Goal: Navigation & Orientation: Find specific page/section

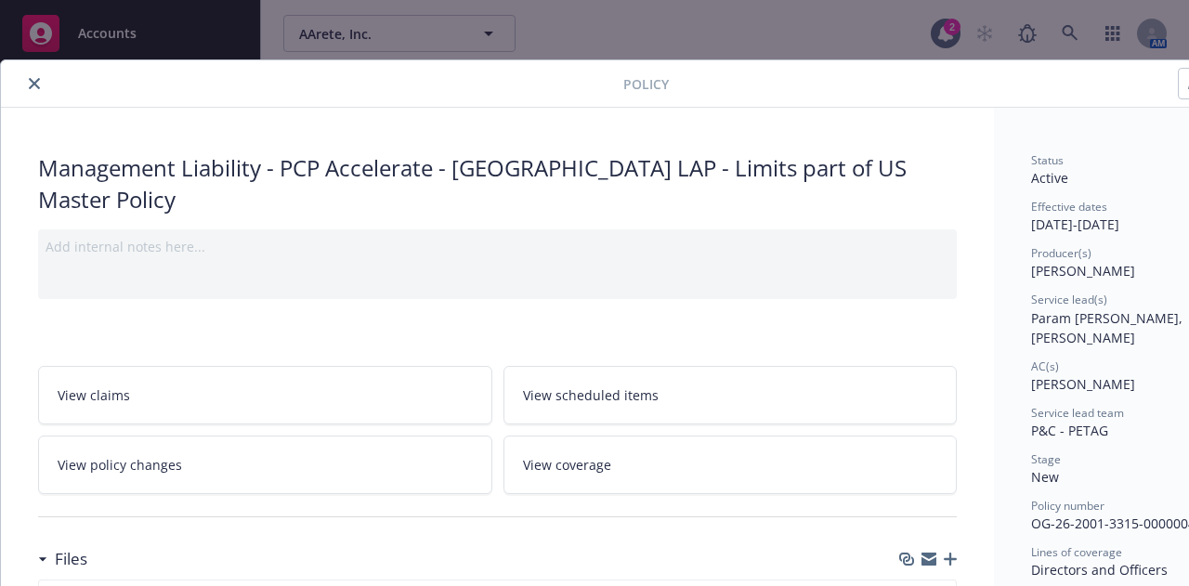
click at [31, 83] on icon "close" at bounding box center [34, 83] width 11 height 11
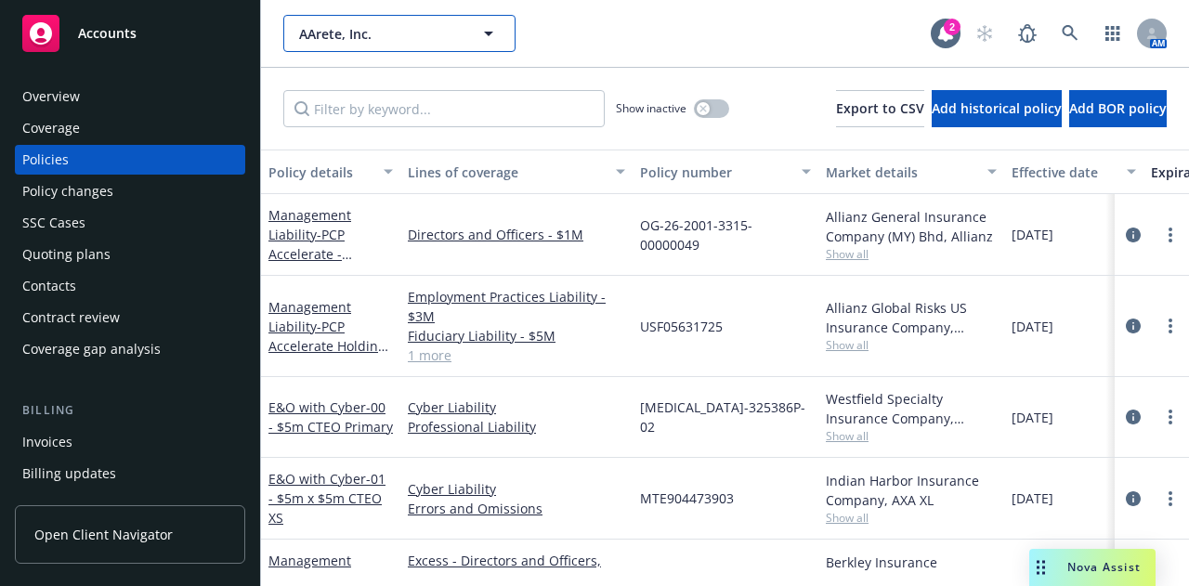
click at [393, 34] on span "AArete, Inc." at bounding box center [379, 34] width 161 height 20
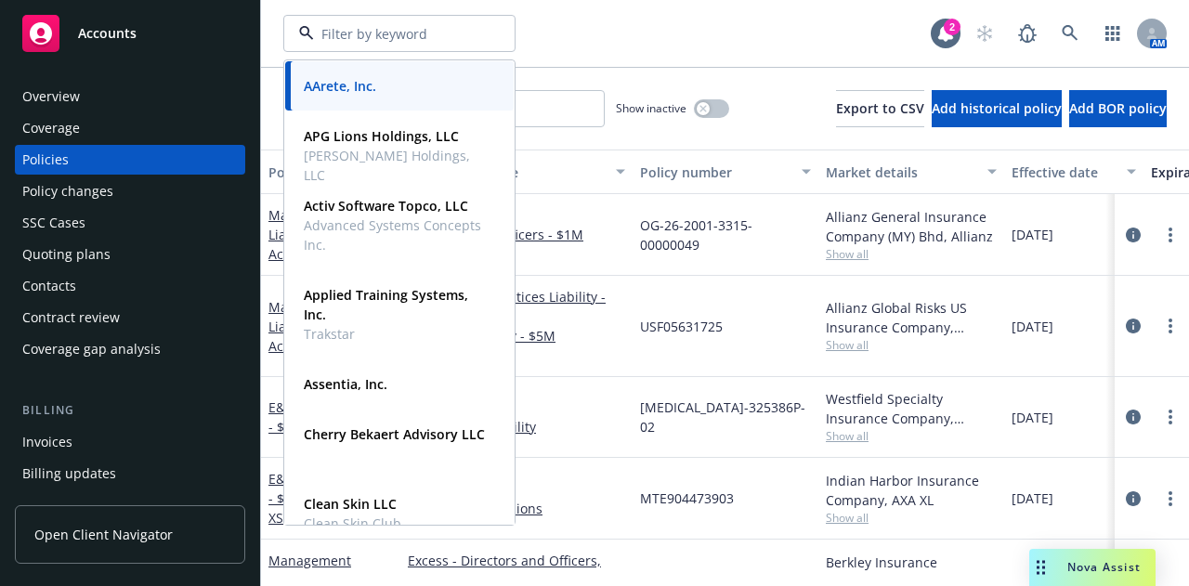
click at [132, 49] on div "Accounts" at bounding box center [130, 33] width 216 height 37
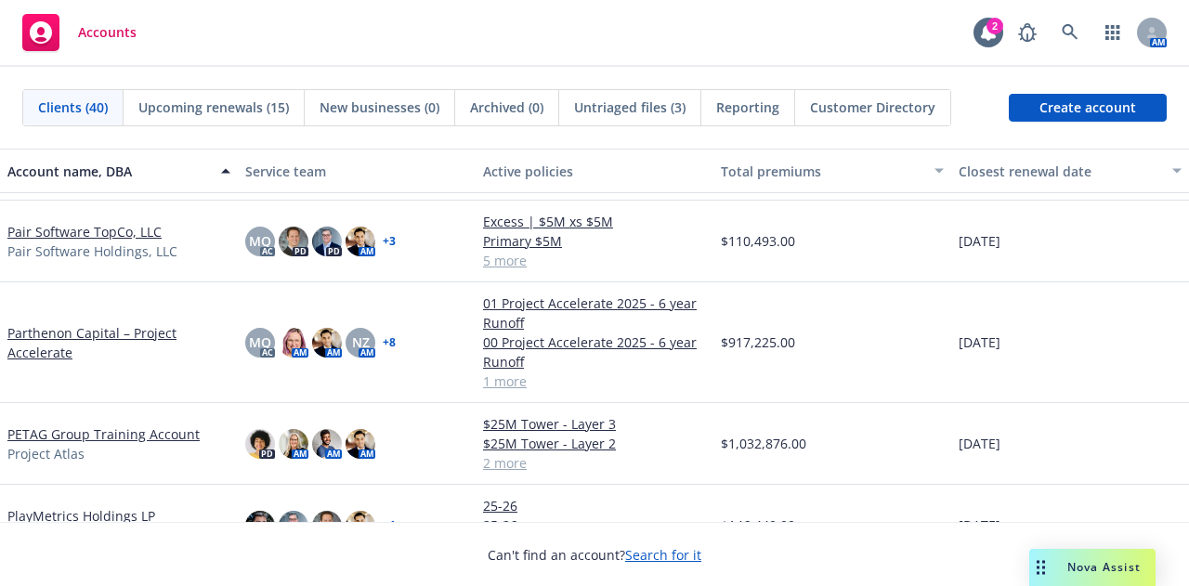
scroll to position [1553, 0]
click at [100, 228] on link "Pair Software TopCo, LLC" at bounding box center [84, 233] width 154 height 20
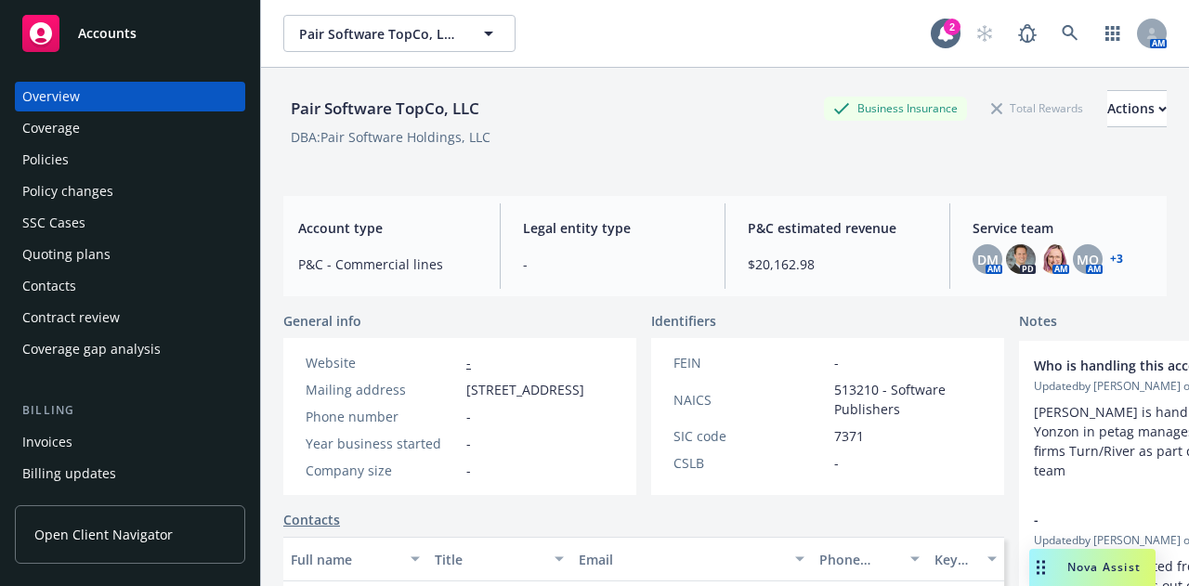
click at [134, 157] on div "Policies" at bounding box center [130, 160] width 216 height 30
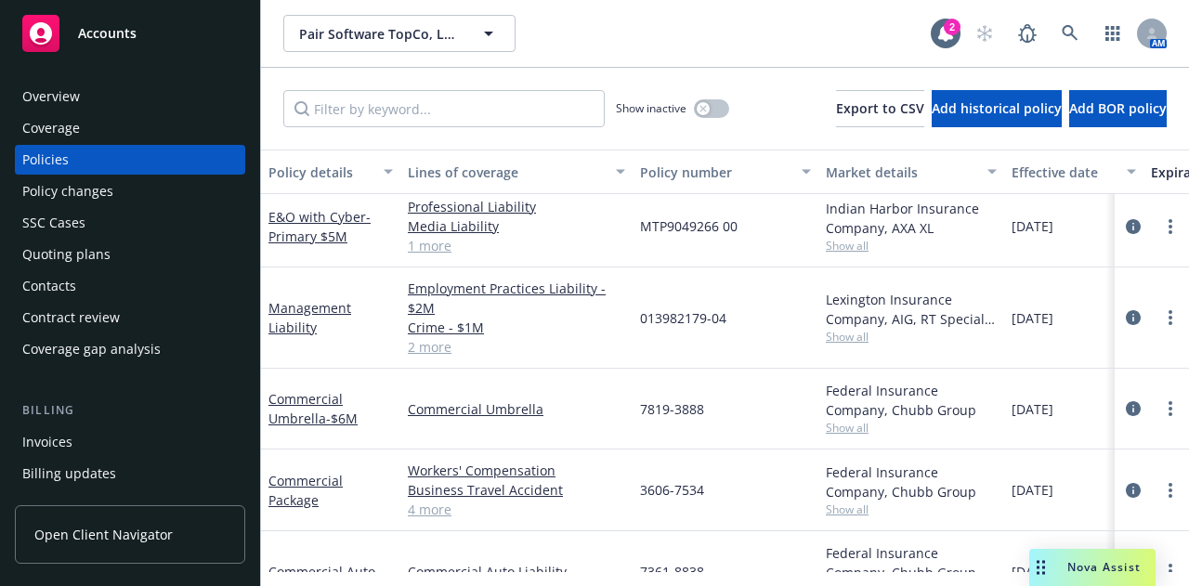
scroll to position [177, 0]
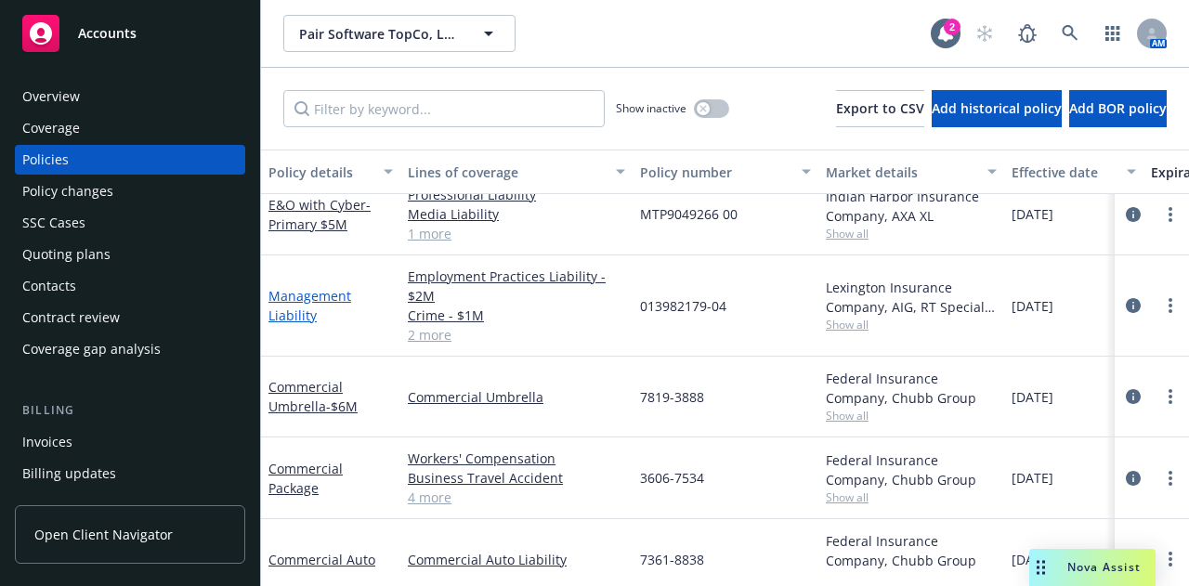
click at [317, 293] on link "Management Liability" at bounding box center [310, 305] width 83 height 37
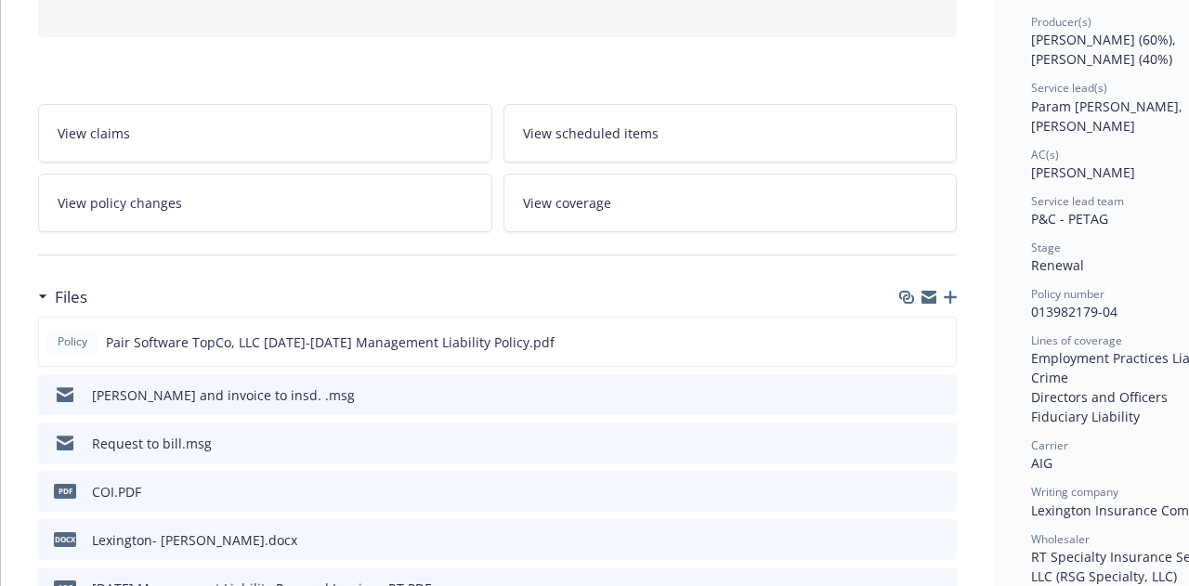
scroll to position [232, 0]
click at [941, 344] on button at bounding box center [940, 342] width 17 height 20
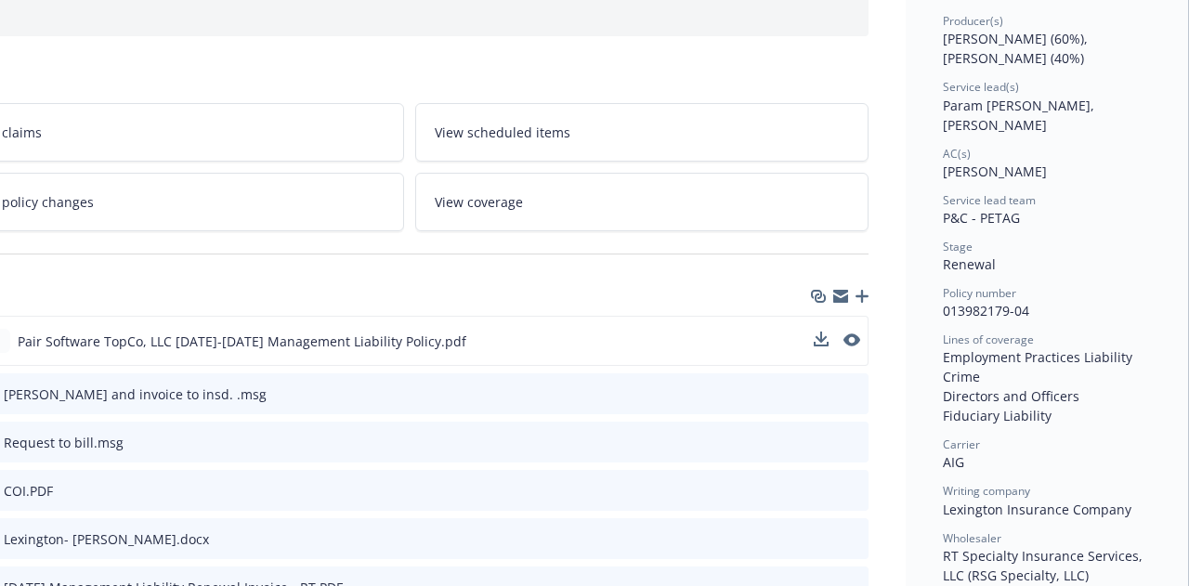
click at [509, 343] on div "Policy Pair Software TopCo, LLC 2025-2026 Management Liability Policy.pdf" at bounding box center [409, 341] width 919 height 50
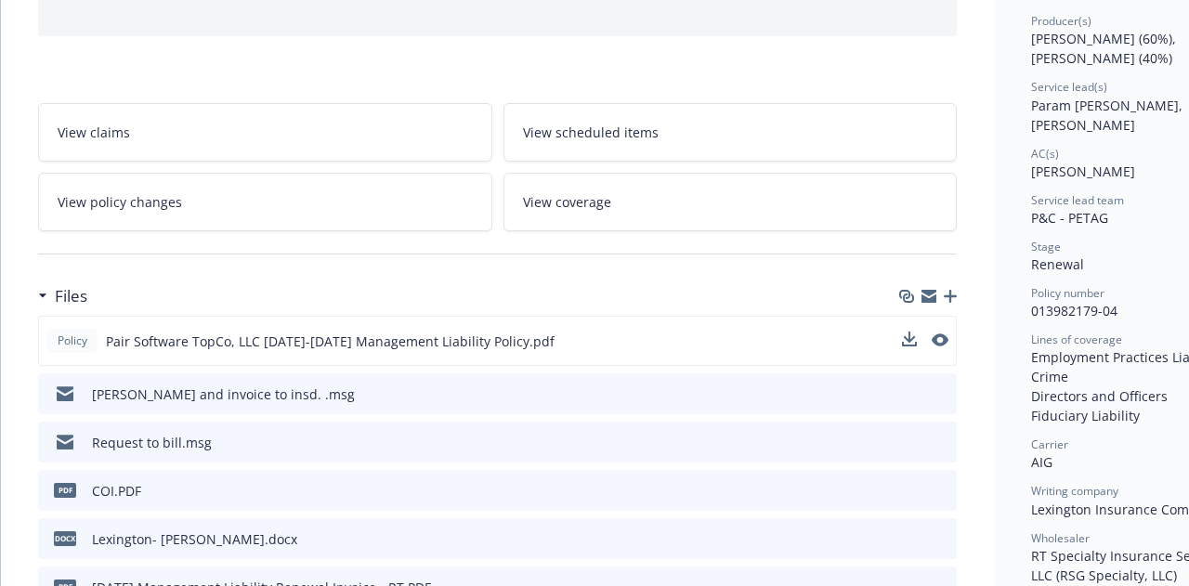
scroll to position [0, 0]
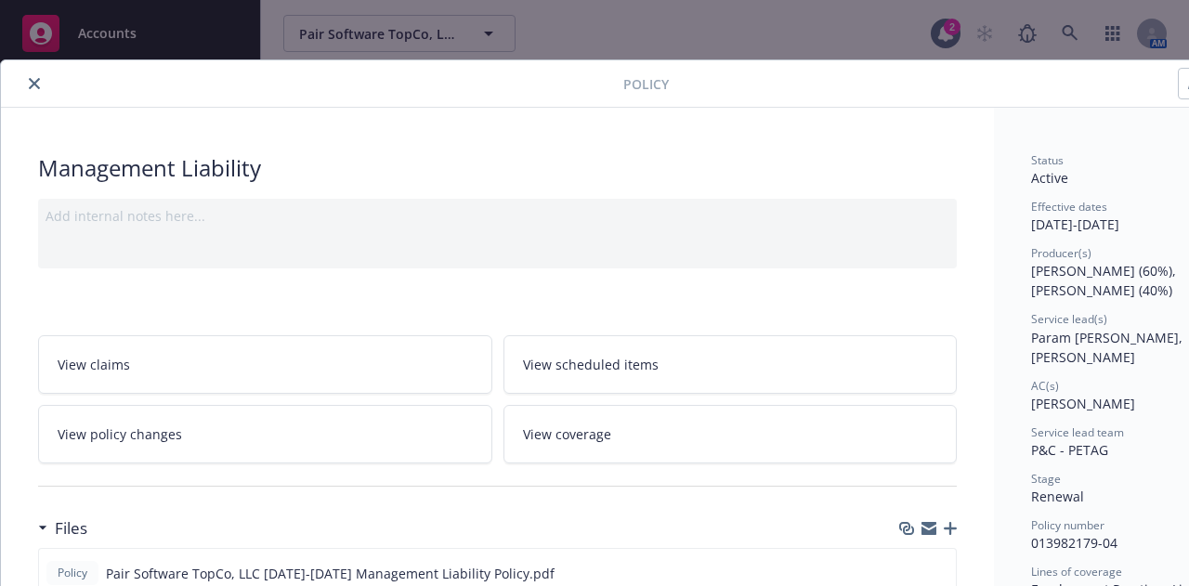
click at [31, 81] on icon "close" at bounding box center [34, 83] width 11 height 11
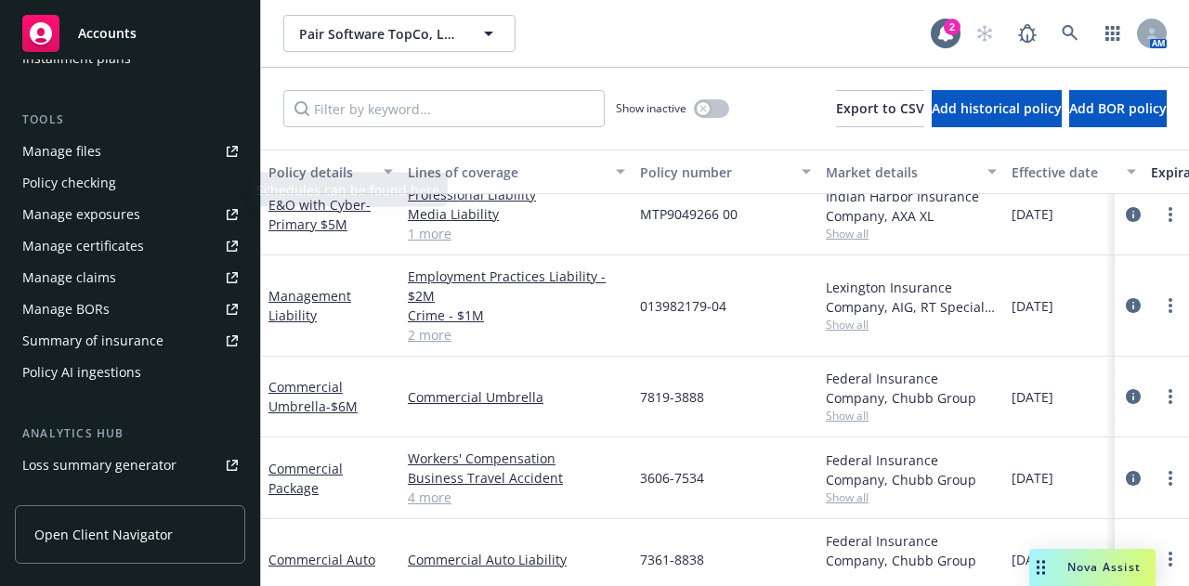
scroll to position [504, 0]
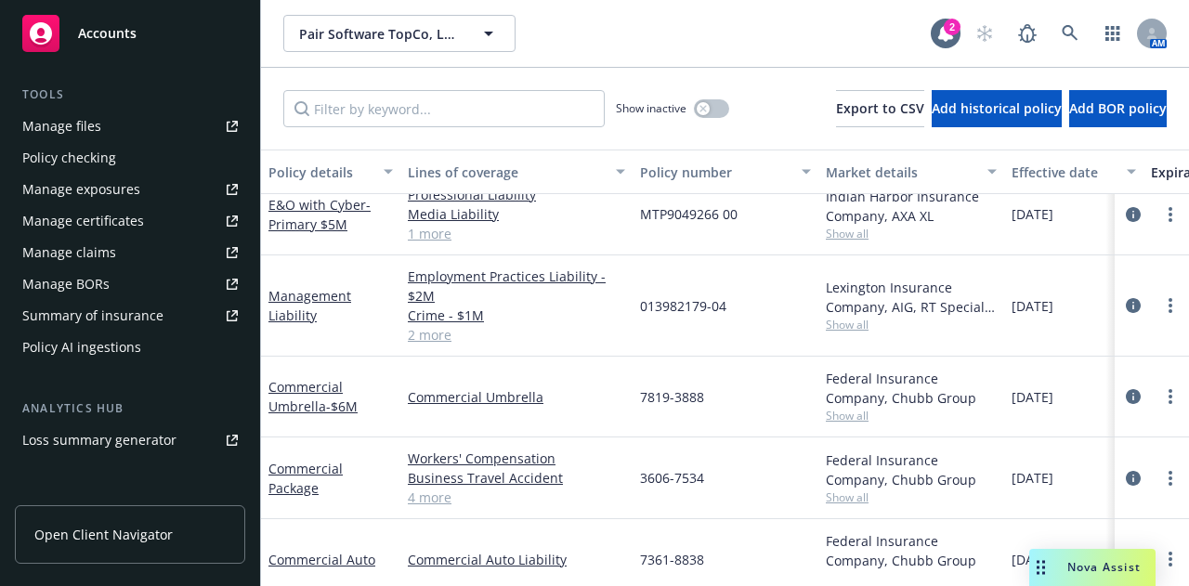
click at [56, 532] on span "Open Client Navigator" at bounding box center [103, 535] width 138 height 20
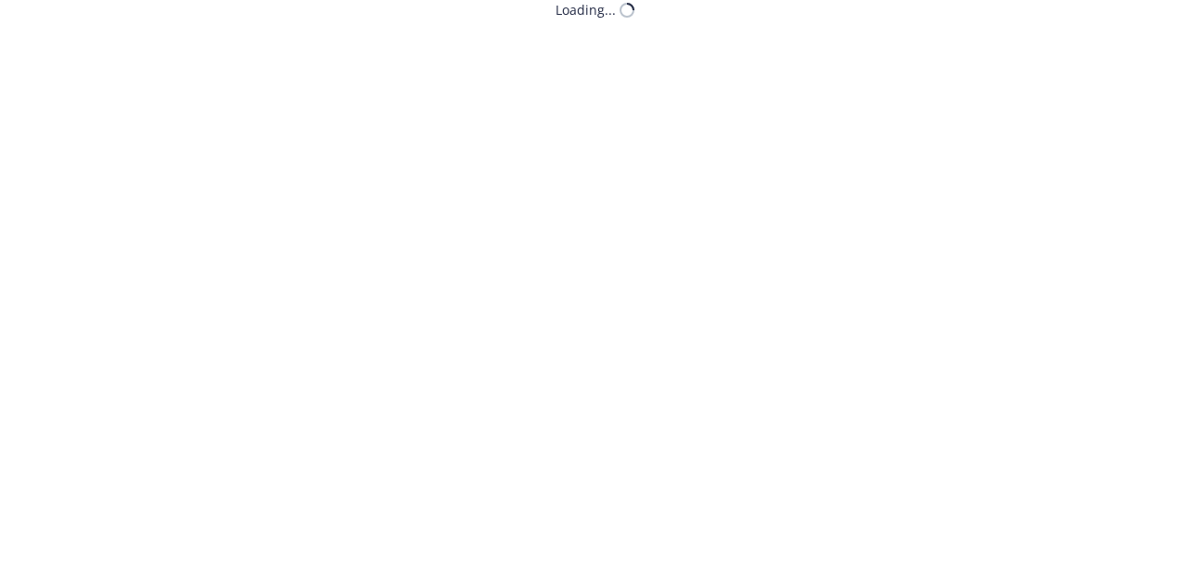
click at [559, 20] on html "Loading... /c6e85800-56d9-443a-bf0a-885508383ce7?impersonate=true" at bounding box center [594, 10] width 1189 height 20
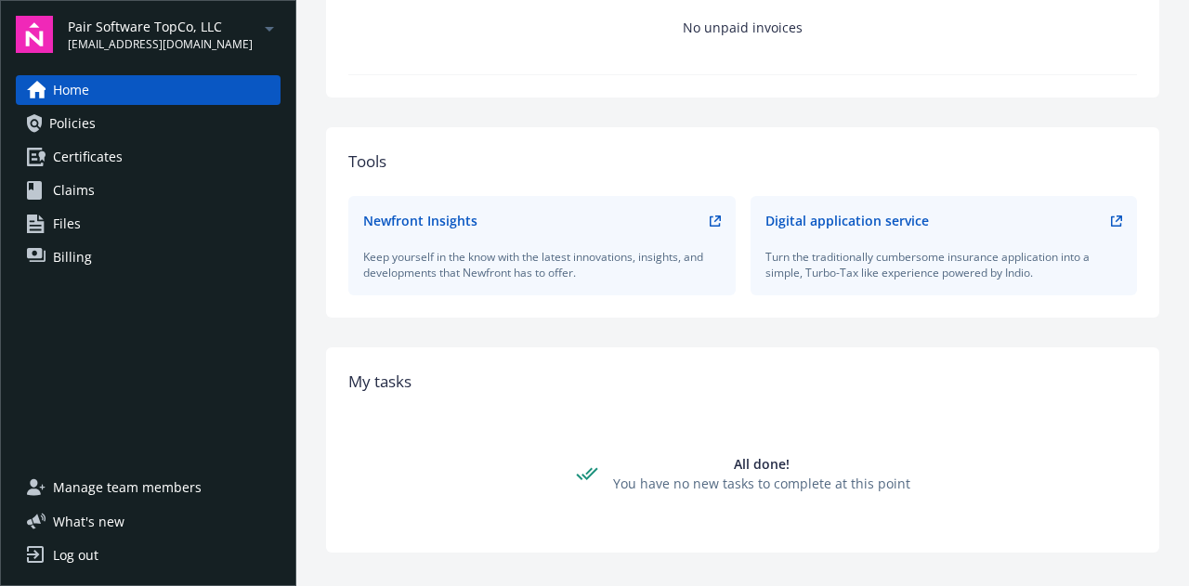
scroll to position [766, 0]
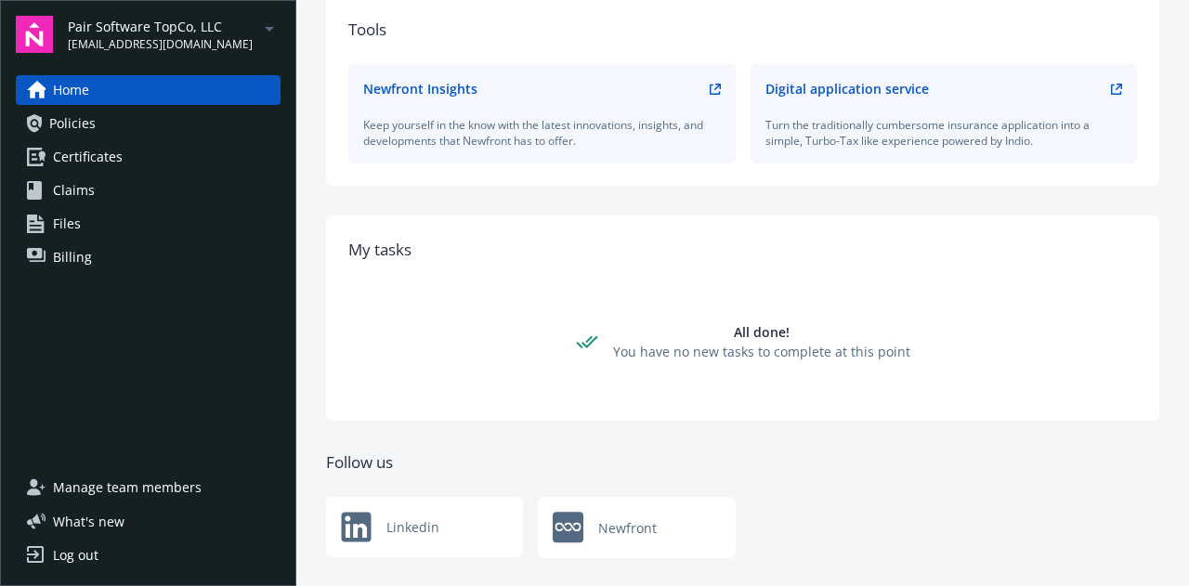
click at [135, 118] on link "Policies" at bounding box center [148, 124] width 265 height 30
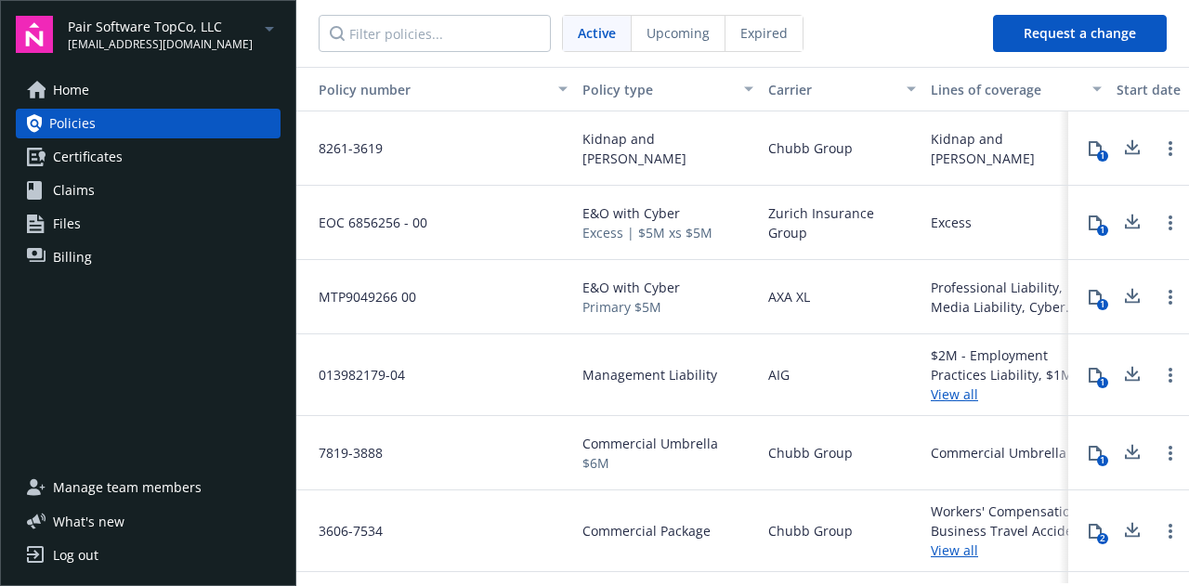
scroll to position [76, 0]
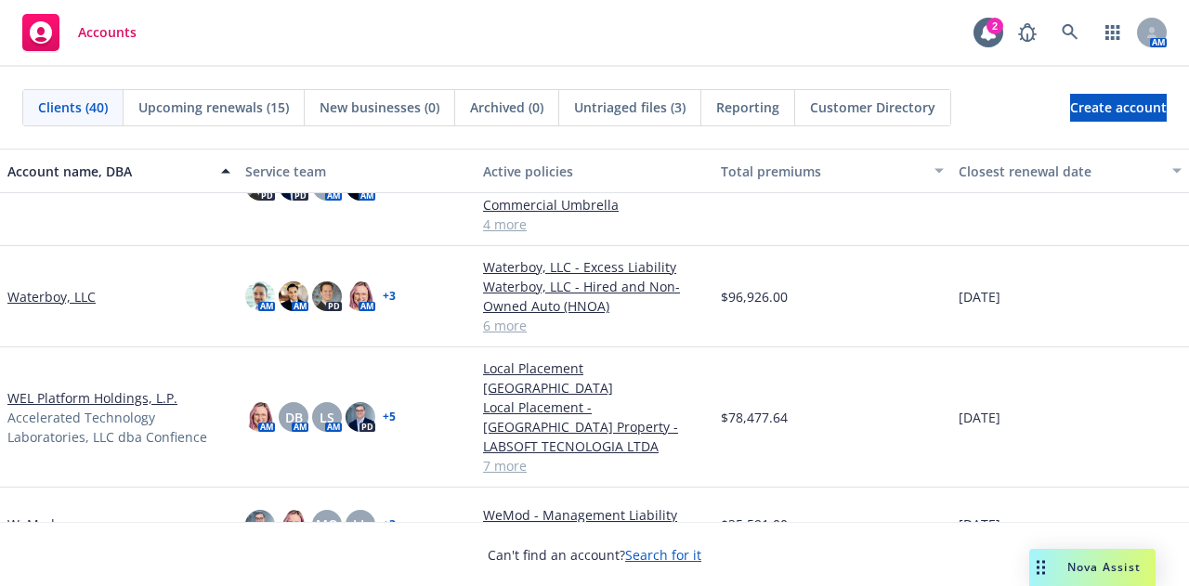
scroll to position [2744, 0]
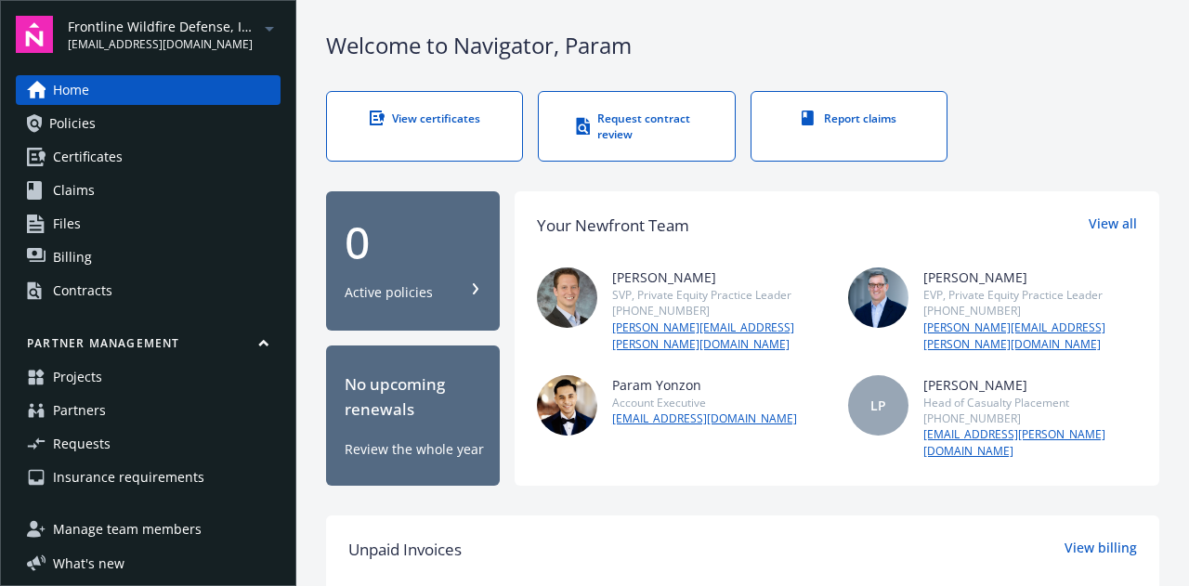
scroll to position [41, 0]
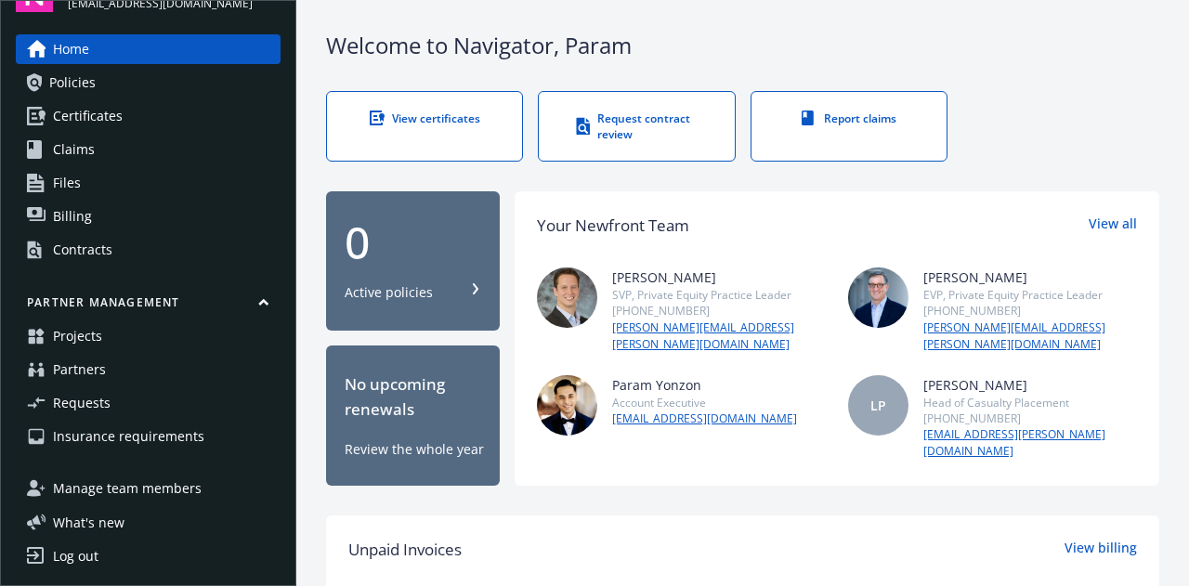
click at [161, 427] on span "Insurance requirements" at bounding box center [128, 437] width 151 height 30
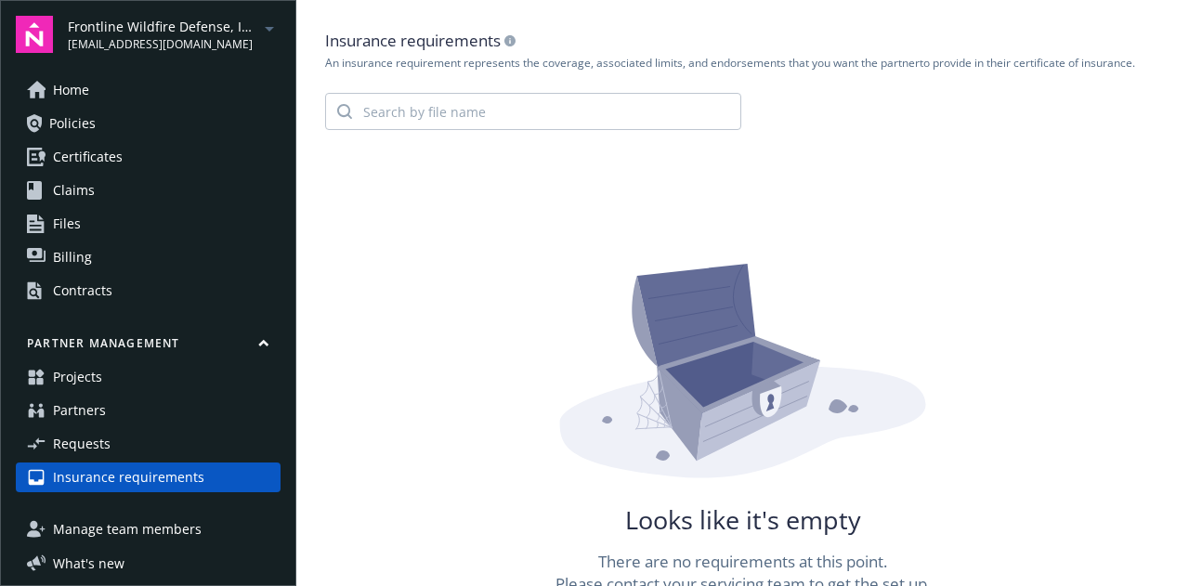
scroll to position [9, 0]
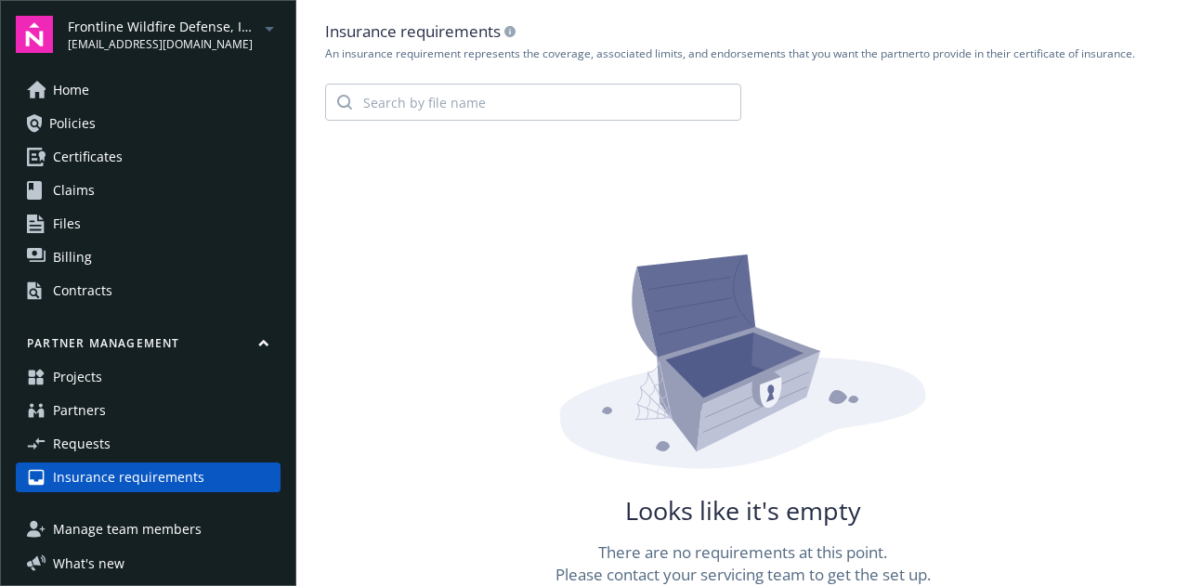
click at [177, 445] on link "Requests" at bounding box center [148, 444] width 265 height 30
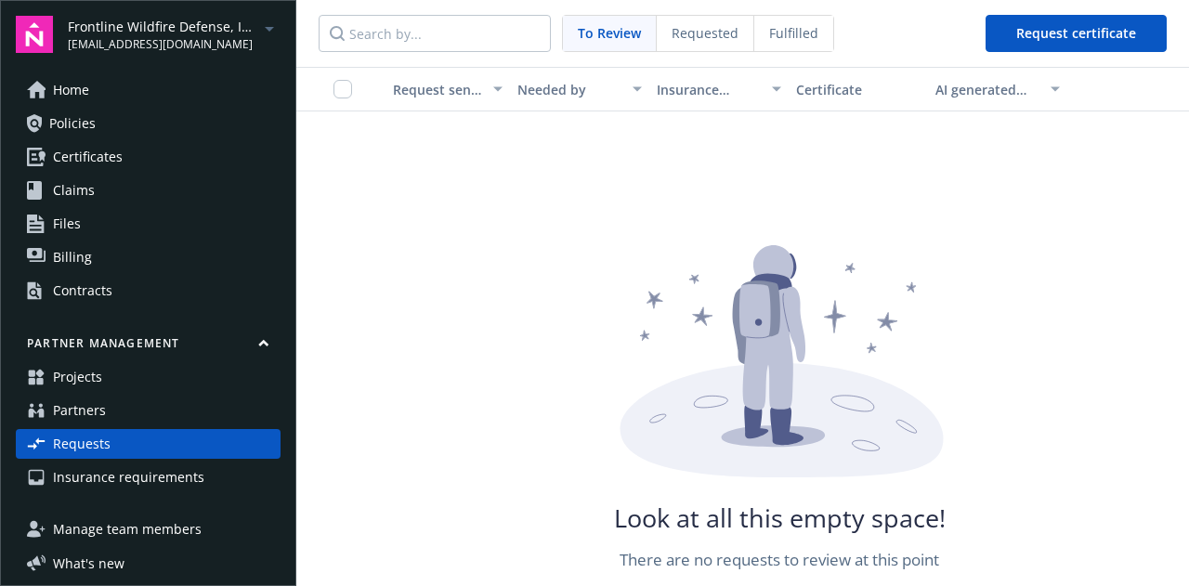
click at [164, 422] on link "Partners" at bounding box center [148, 411] width 265 height 30
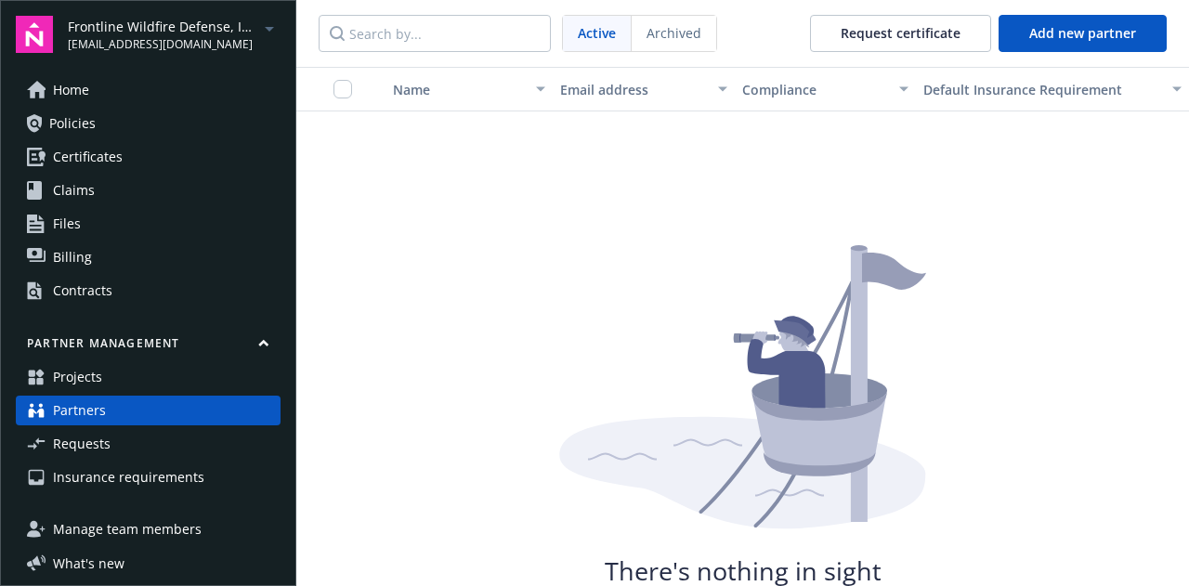
click at [44, 369] on icon at bounding box center [36, 377] width 19 height 19
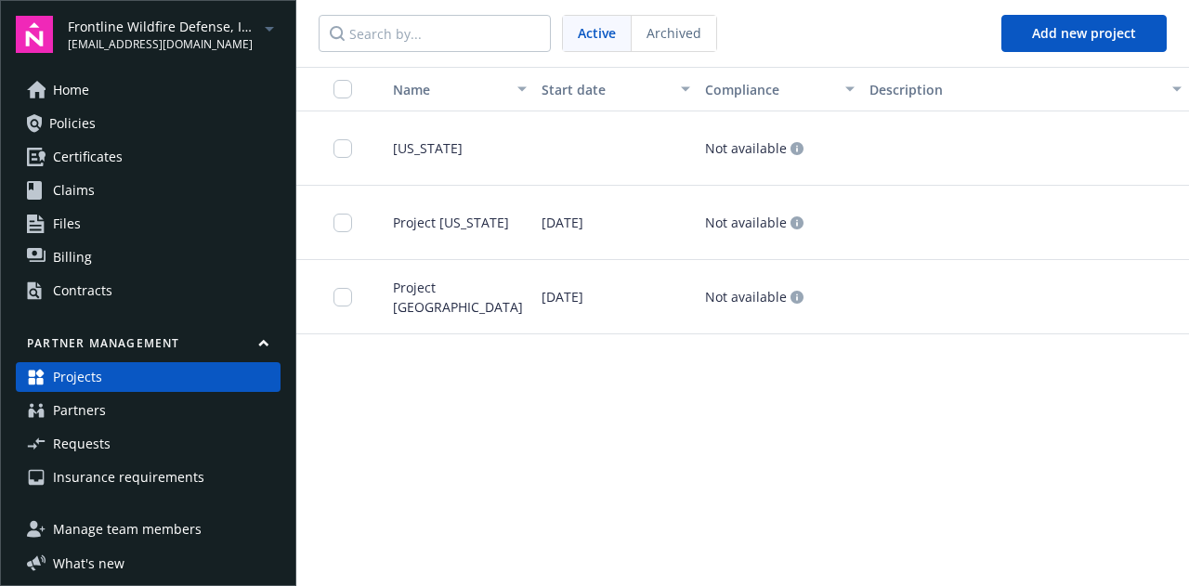
scroll to position [41, 0]
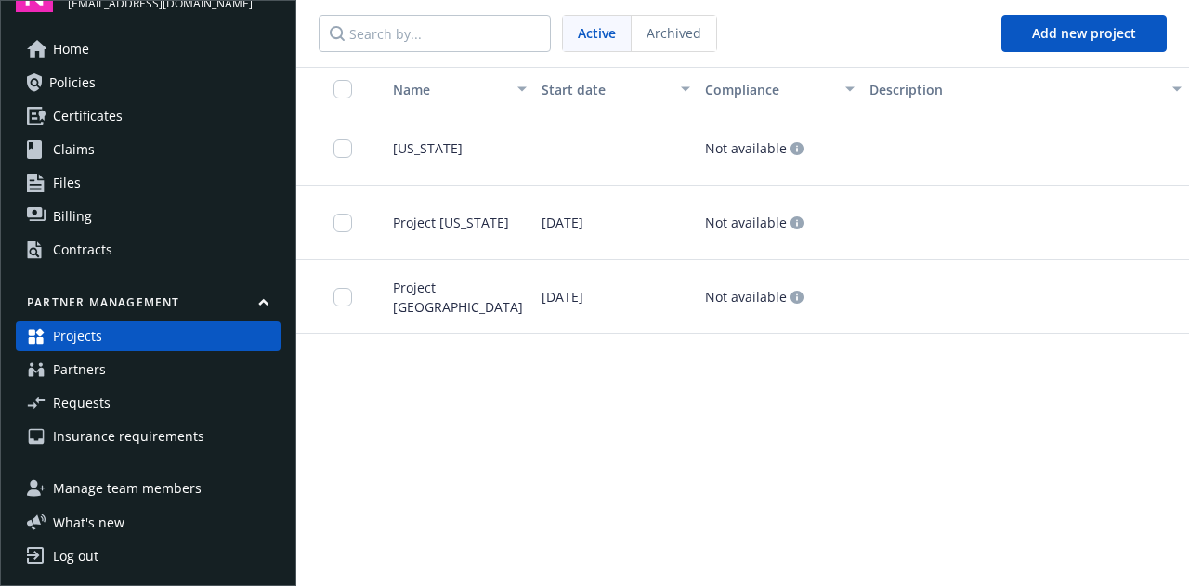
click at [405, 155] on span "California" at bounding box center [420, 148] width 85 height 20
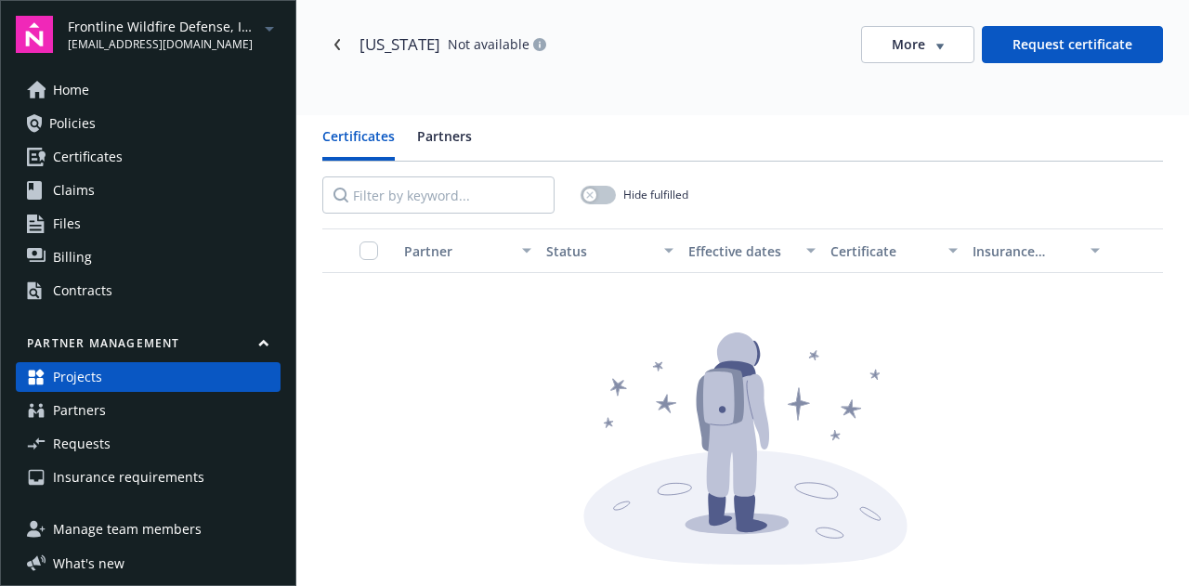
click at [117, 121] on link "Policies" at bounding box center [148, 124] width 265 height 30
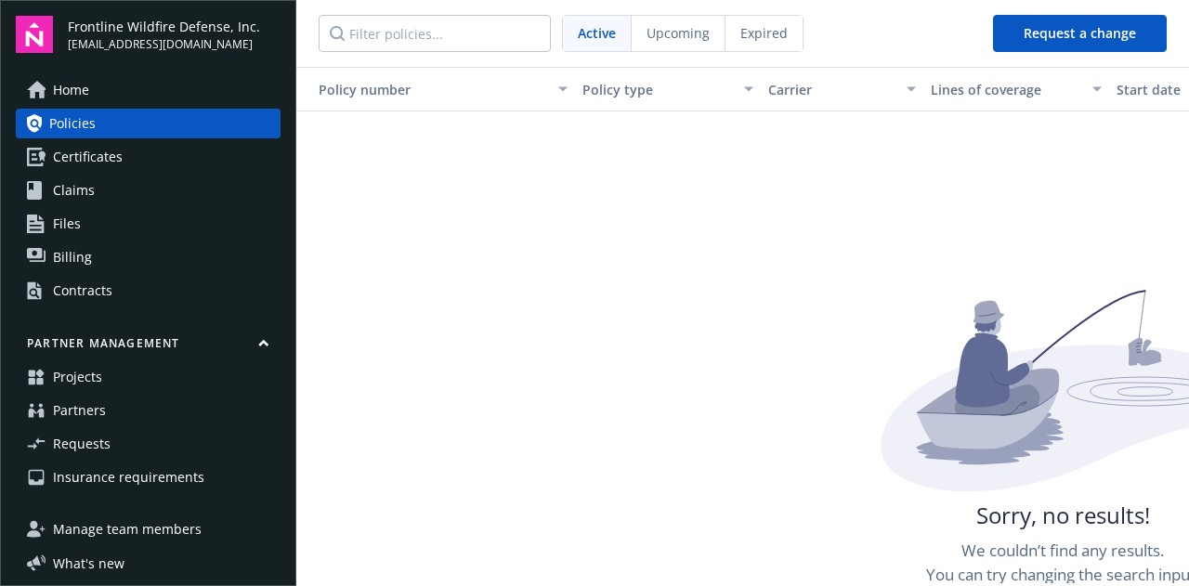
scroll to position [56, 0]
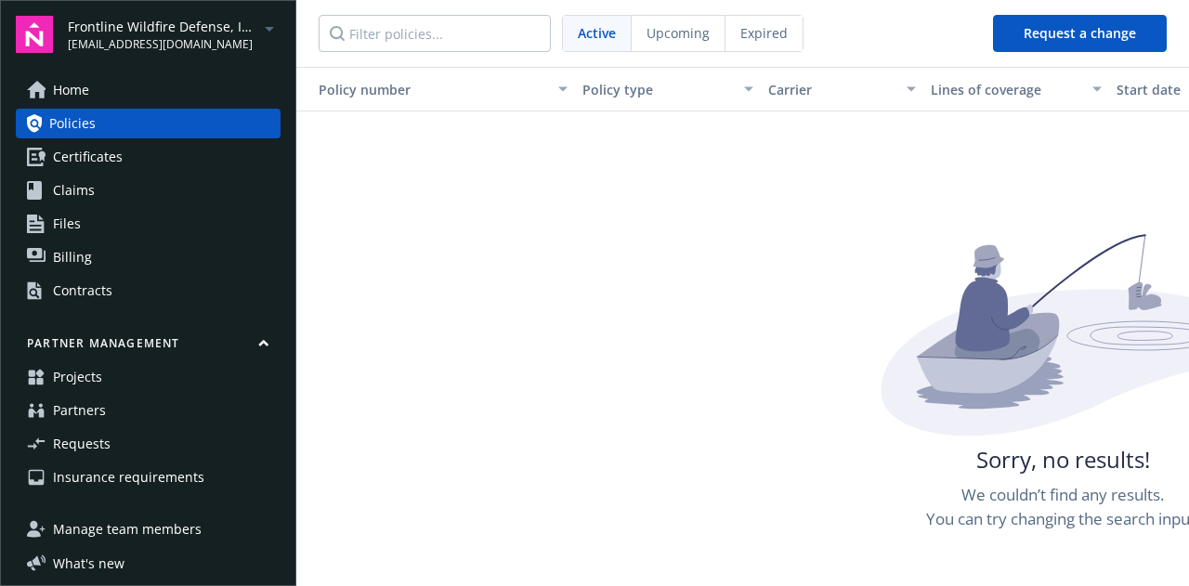
click at [58, 151] on span "Certificates" at bounding box center [88, 157] width 70 height 30
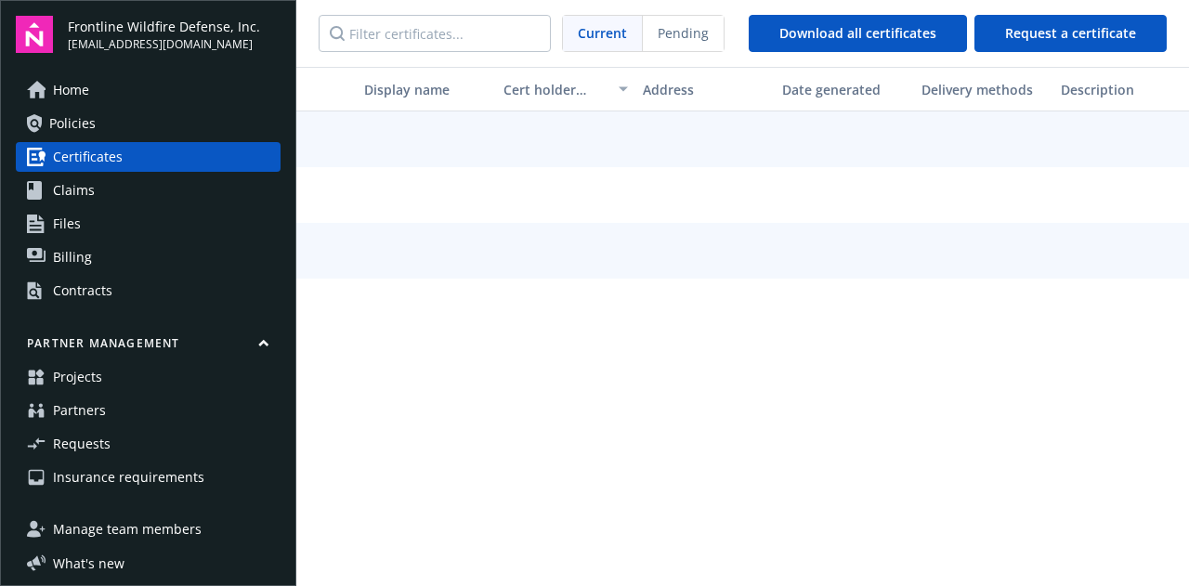
click at [151, 205] on div "Home Policies Certificates Claims Files Billing Contracts" at bounding box center [148, 190] width 265 height 230
click at [135, 187] on link "Claims" at bounding box center [148, 191] width 265 height 30
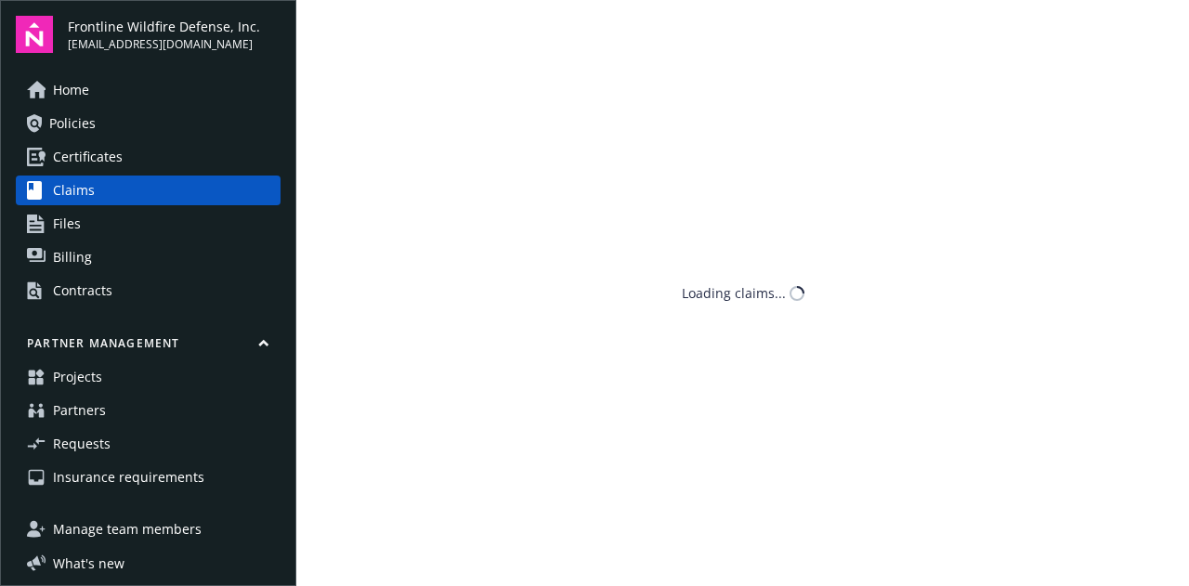
click at [144, 222] on link "Files" at bounding box center [148, 224] width 265 height 30
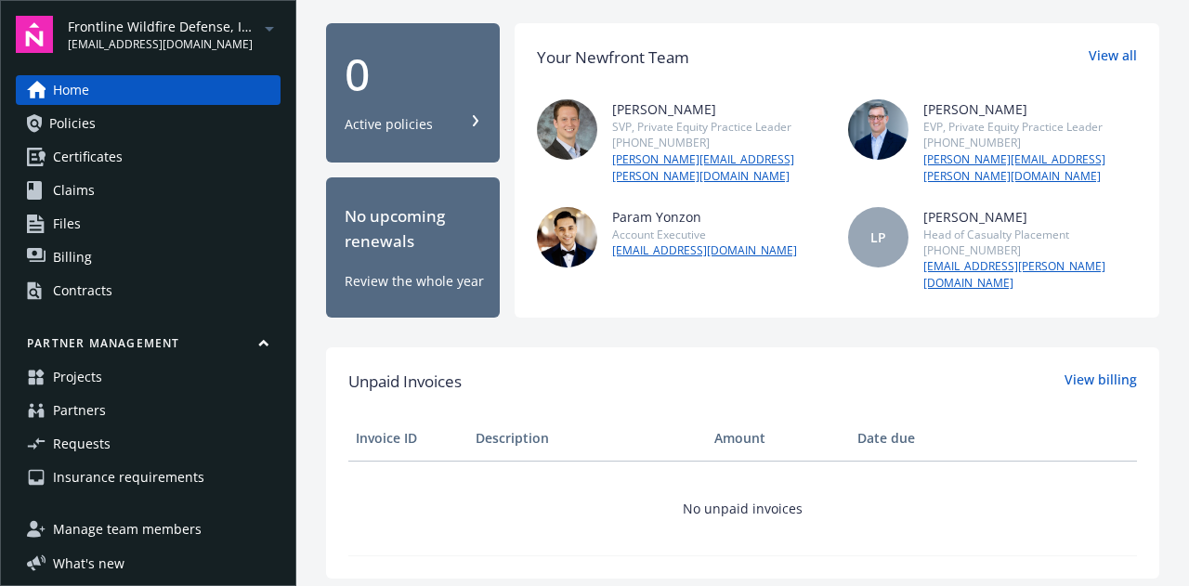
scroll to position [184, 0]
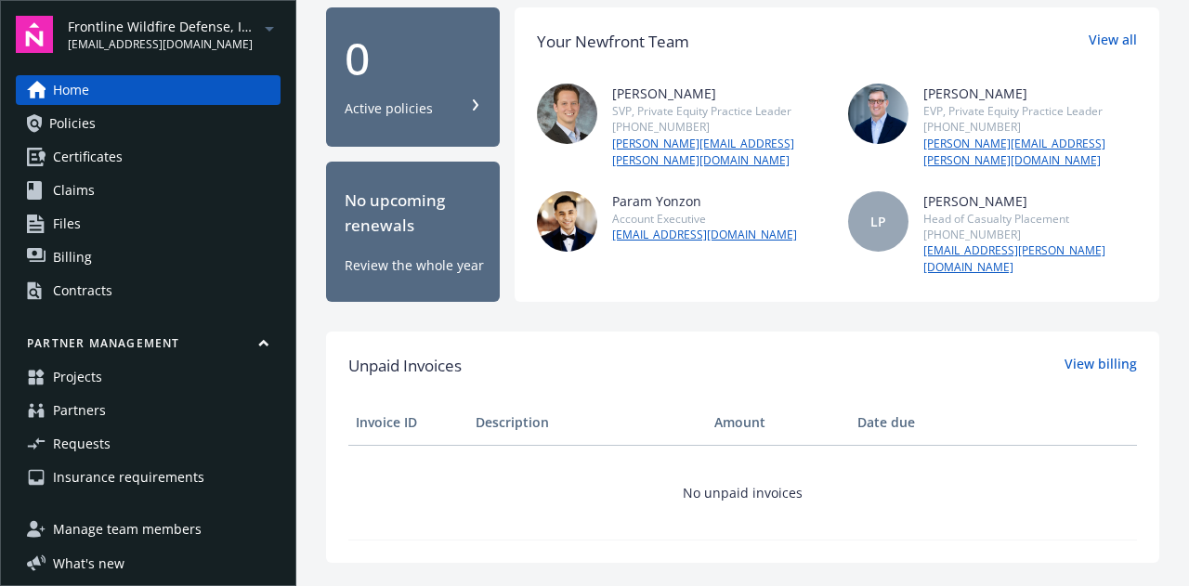
click at [69, 135] on span "Policies" at bounding box center [72, 124] width 46 height 30
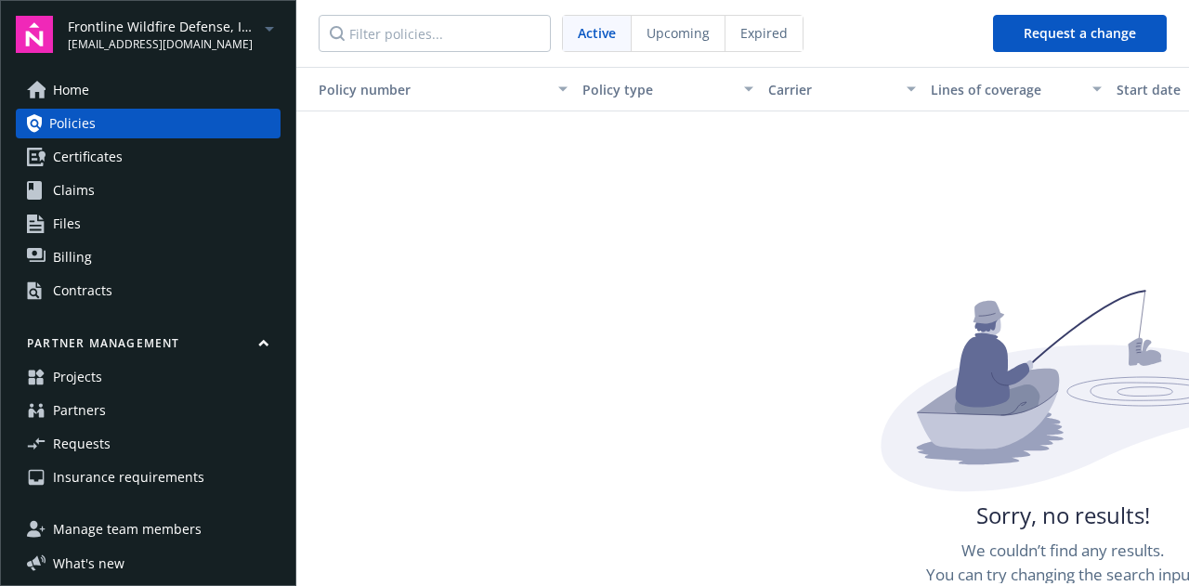
click at [78, 164] on span "Certificates" at bounding box center [88, 157] width 70 height 30
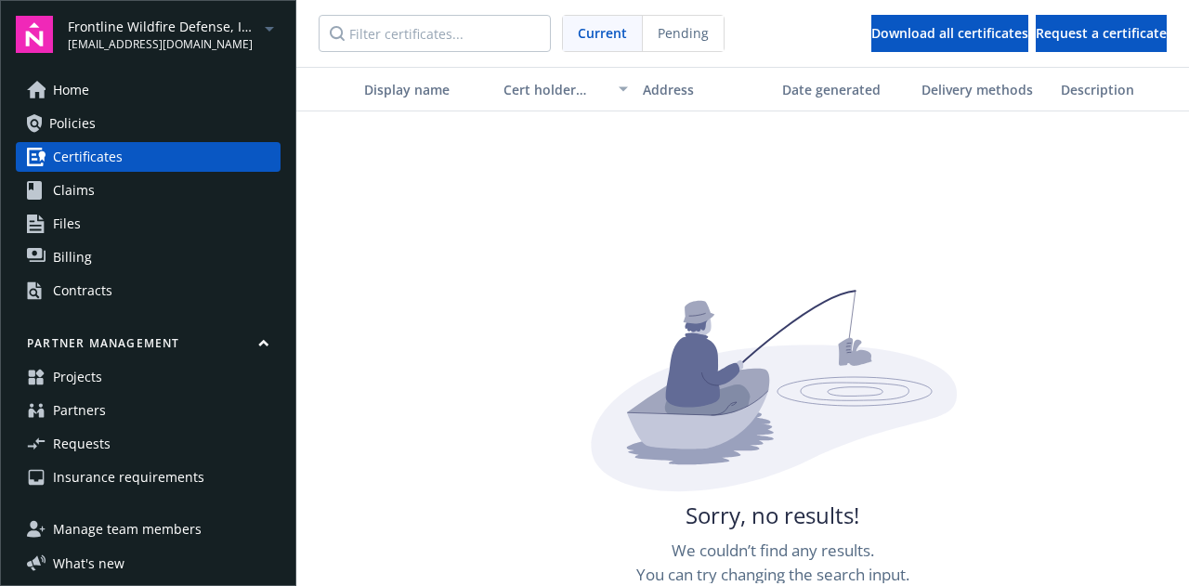
click at [83, 195] on span "Claims" at bounding box center [74, 191] width 42 height 30
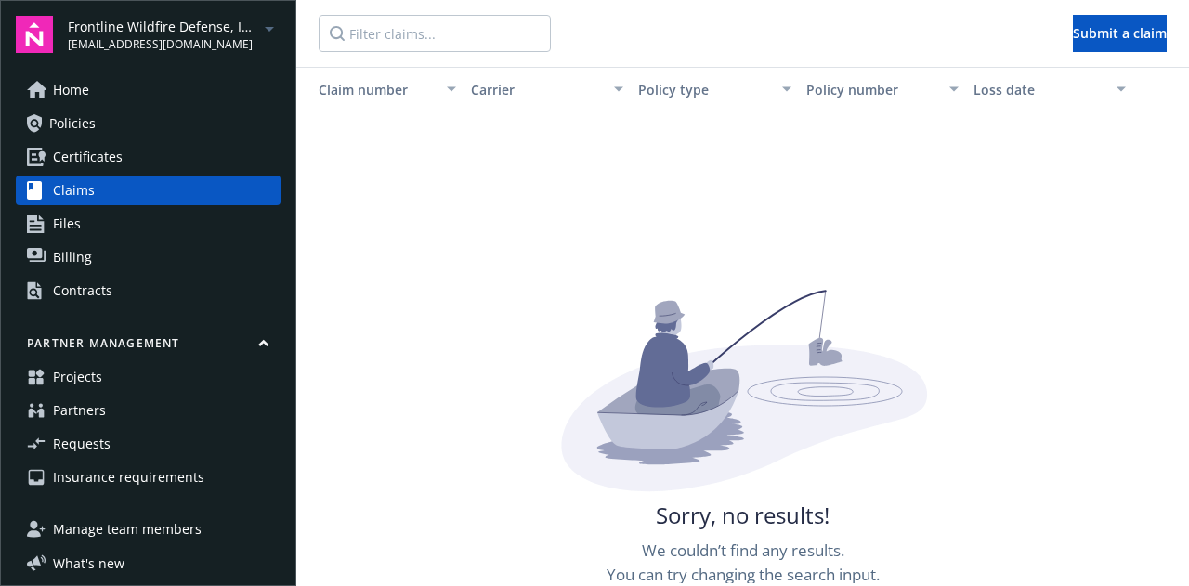
click at [125, 98] on link "Home" at bounding box center [148, 90] width 265 height 30
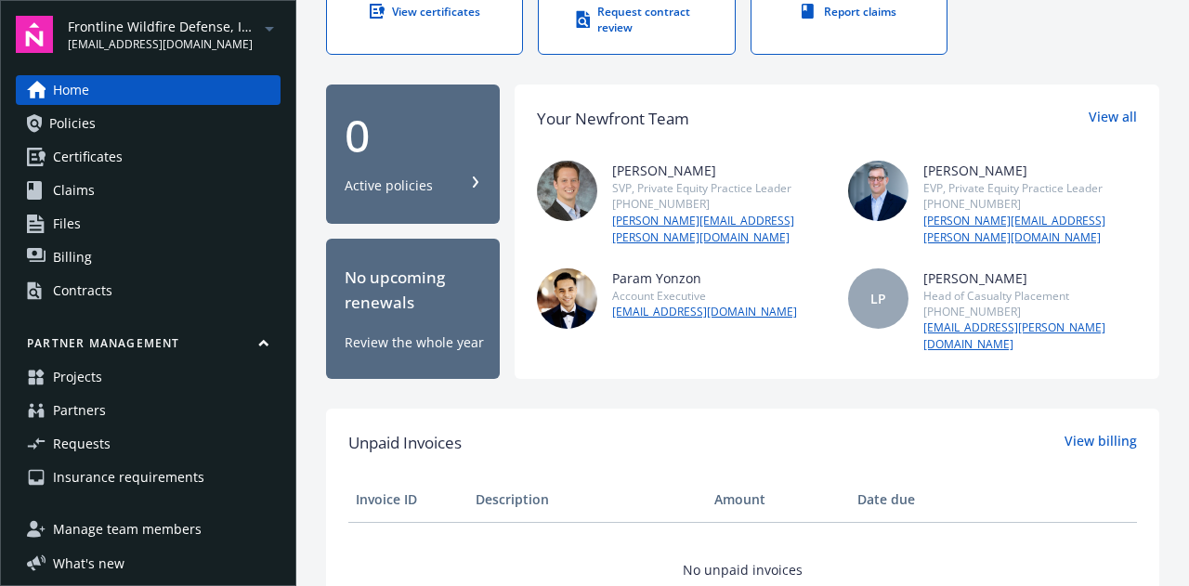
scroll to position [106, 0]
click at [1089, 118] on link "View all" at bounding box center [1113, 120] width 48 height 24
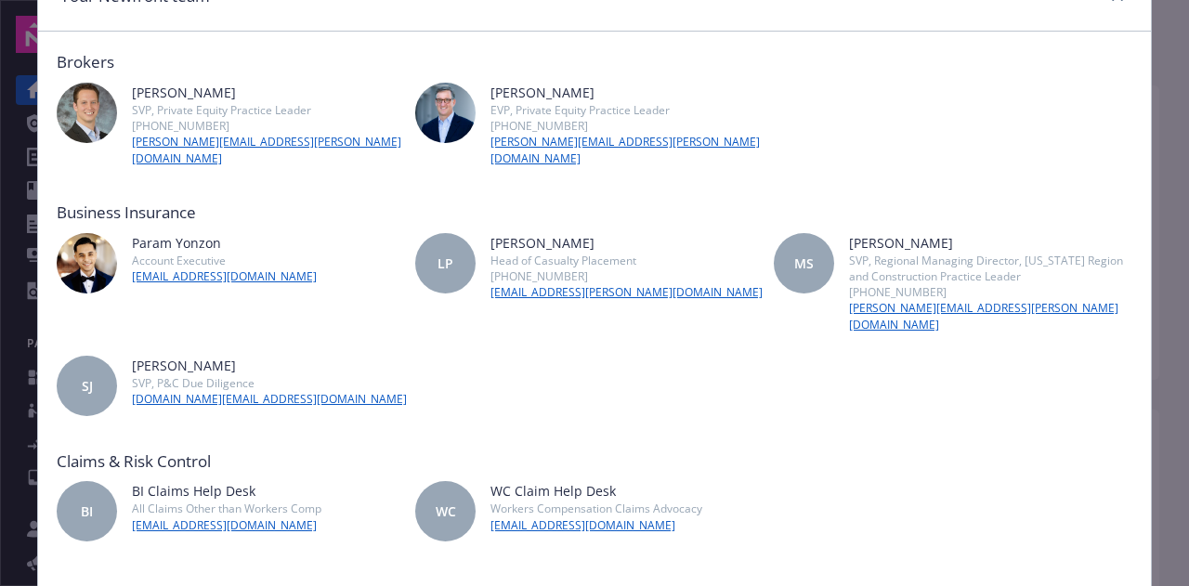
scroll to position [0, 0]
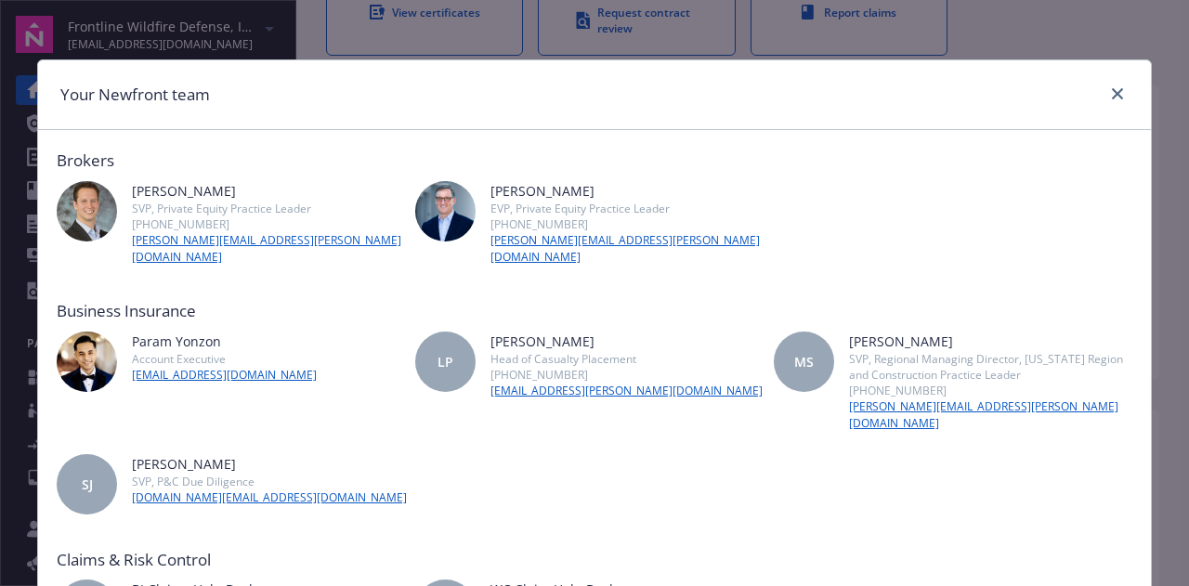
click at [472, 224] on div "[PERSON_NAME] EVP, Private Equity Practice Leader [PHONE_NUMBER] [PERSON_NAME][…" at bounding box center [594, 223] width 359 height 85
click at [1107, 90] on link "close" at bounding box center [1118, 94] width 22 height 22
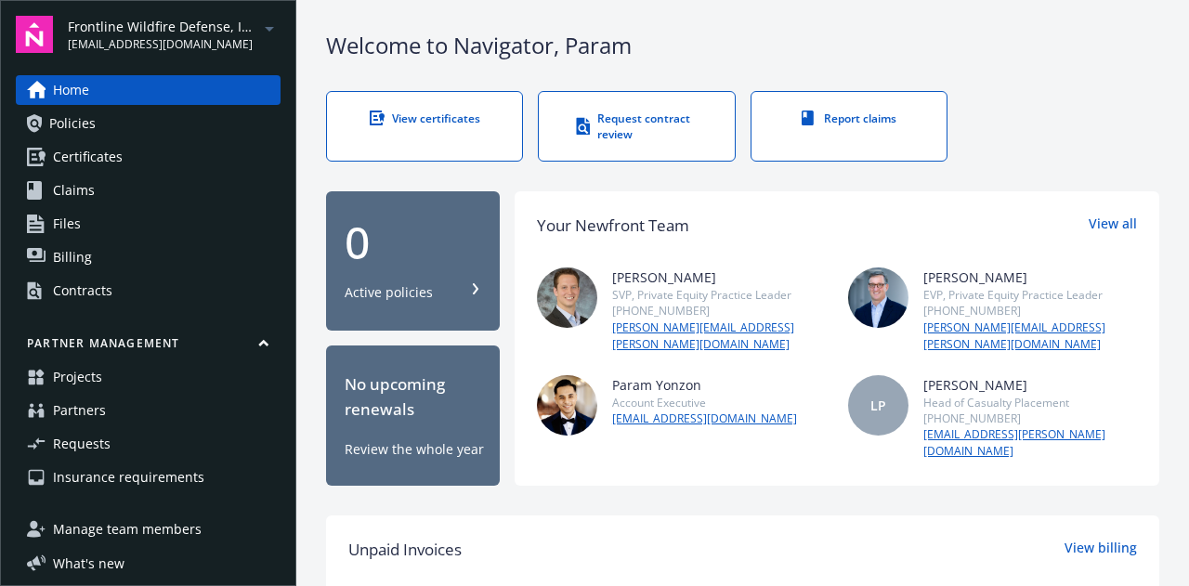
click at [93, 132] on span "Policies" at bounding box center [72, 124] width 46 height 30
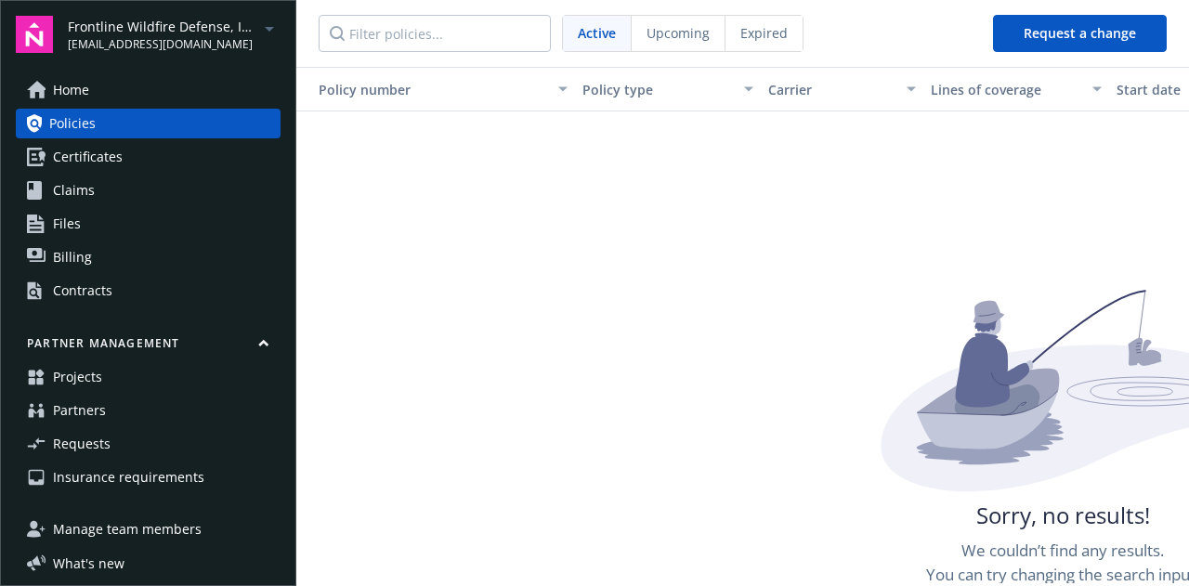
click at [95, 168] on span "Certificates" at bounding box center [88, 157] width 70 height 30
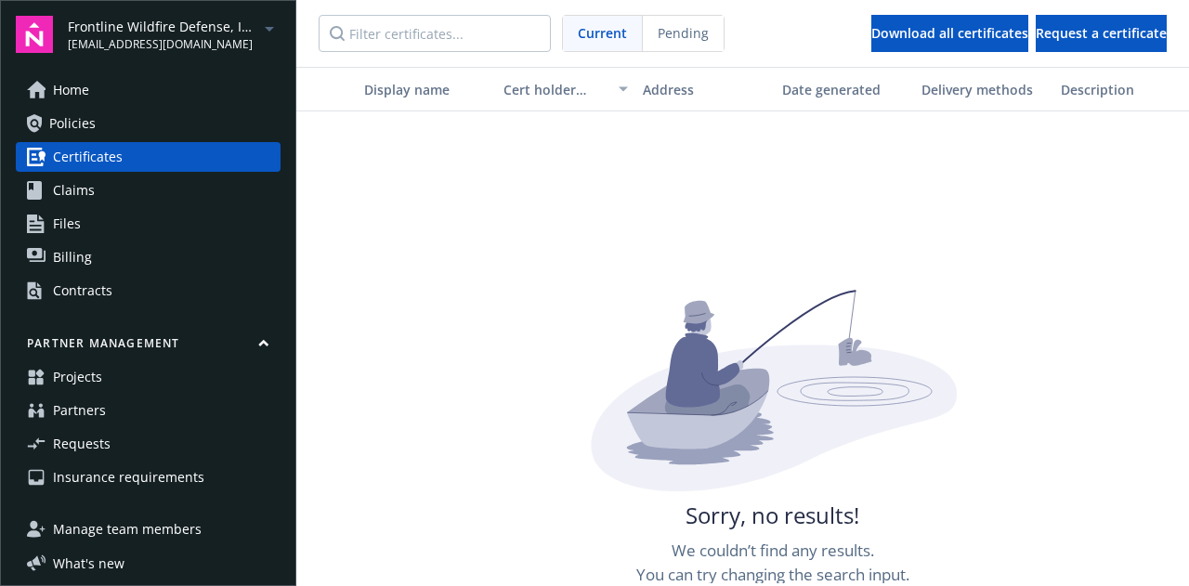
click at [94, 183] on link "Claims" at bounding box center [148, 191] width 265 height 30
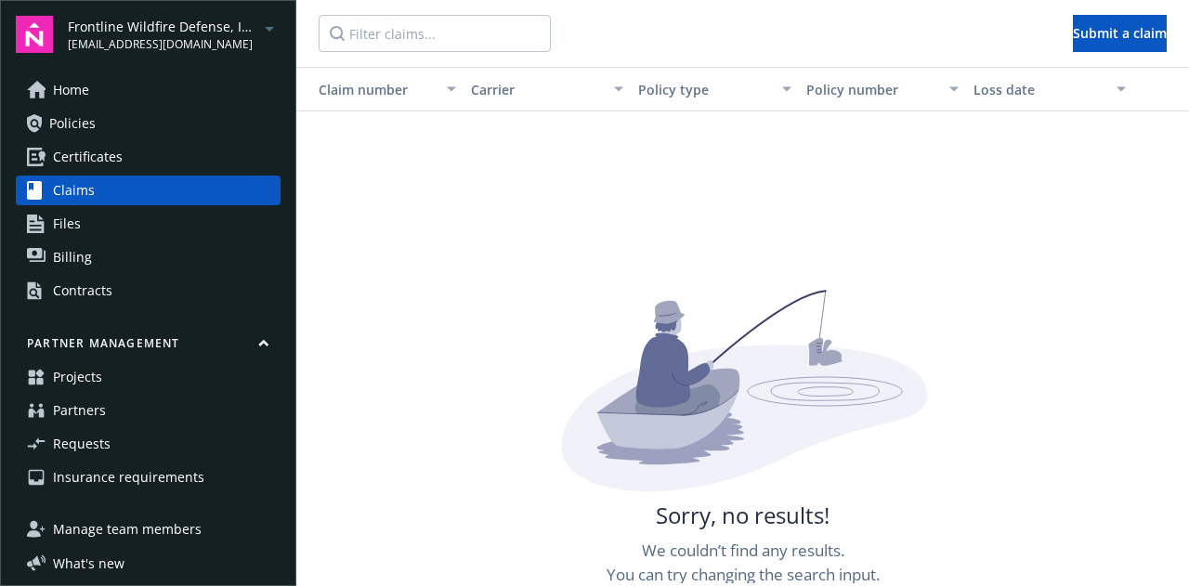
click at [102, 216] on link "Files" at bounding box center [148, 224] width 265 height 30
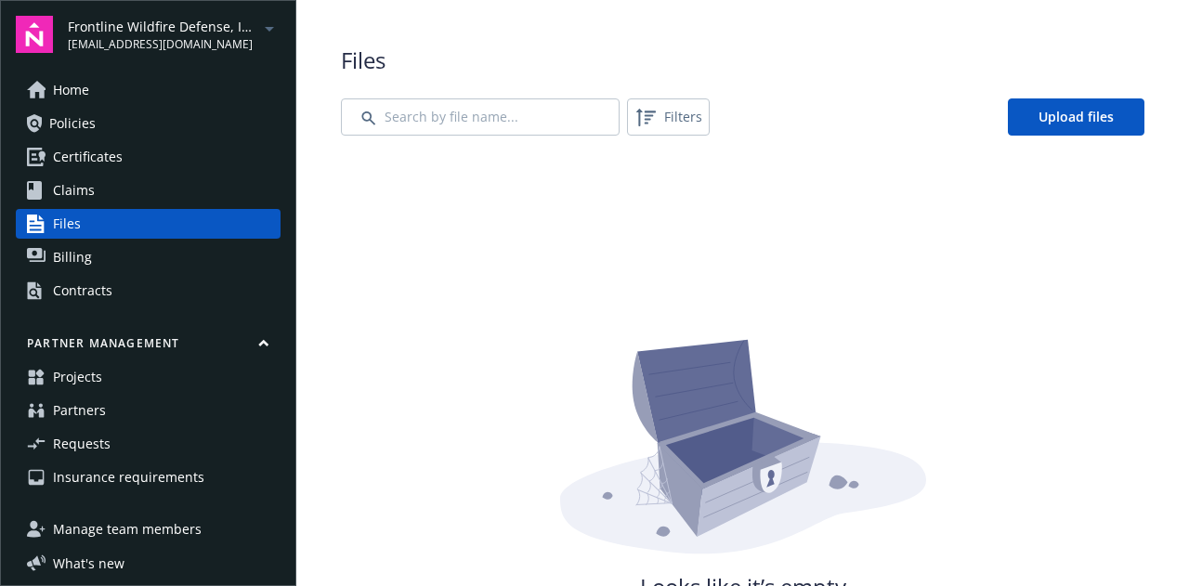
click at [134, 250] on link "Billing" at bounding box center [148, 258] width 265 height 30
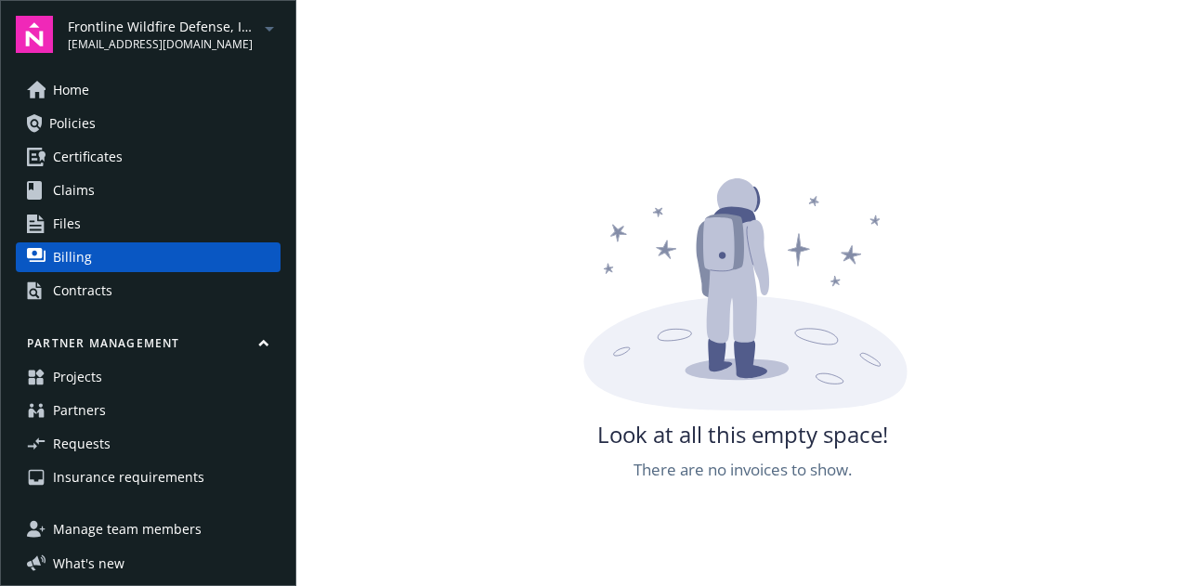
click at [152, 287] on link "Contracts" at bounding box center [148, 291] width 265 height 30
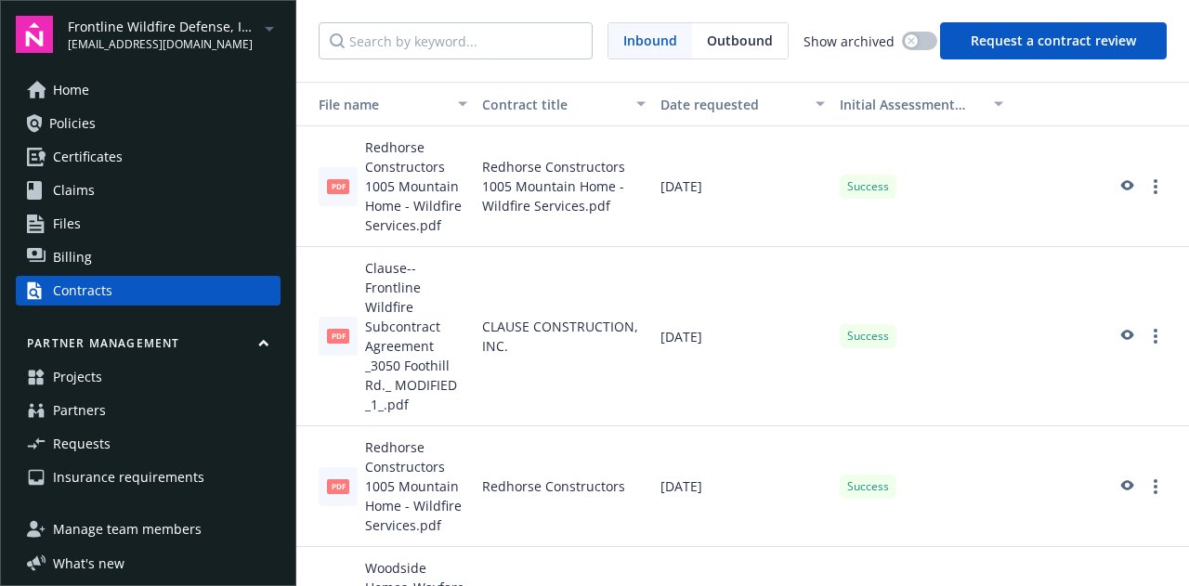
click at [177, 267] on link "Billing" at bounding box center [148, 258] width 265 height 30
